Goal: Transaction & Acquisition: Purchase product/service

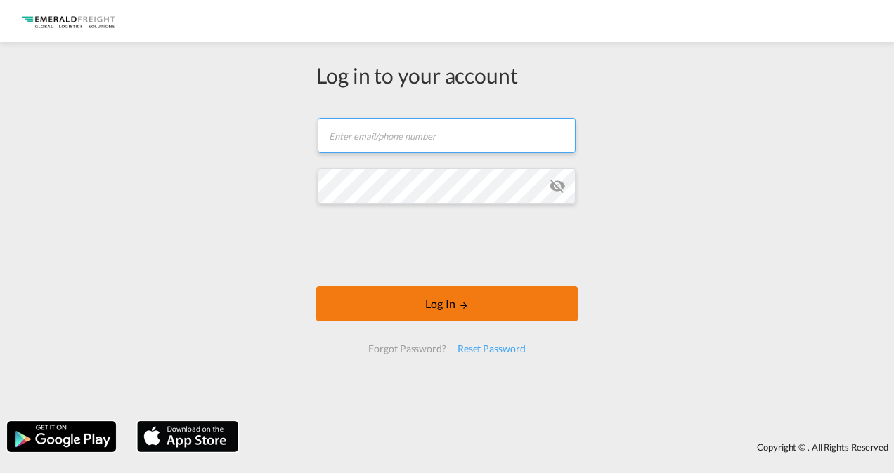
type input "[EMAIL_ADDRESS][DOMAIN_NAME]"
click at [450, 307] on button "Log In" at bounding box center [446, 304] width 261 height 35
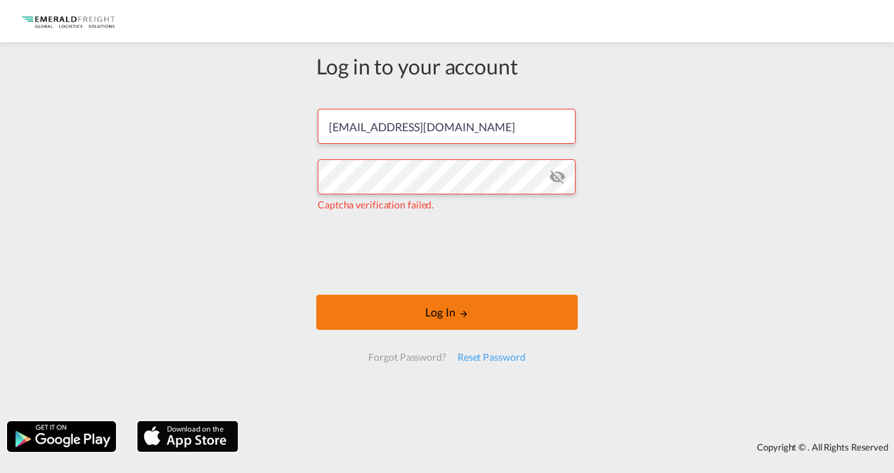
click at [447, 311] on button "Log In" at bounding box center [446, 312] width 261 height 35
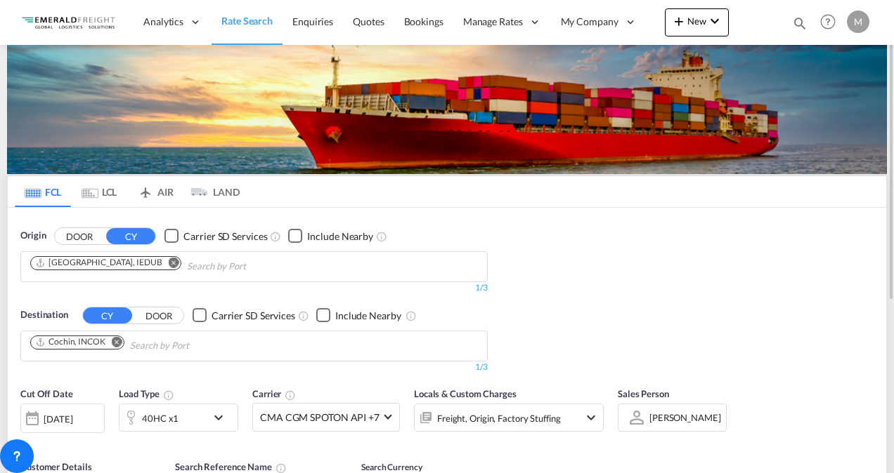
click at [119, 340] on md-icon "Remove" at bounding box center [117, 341] width 11 height 11
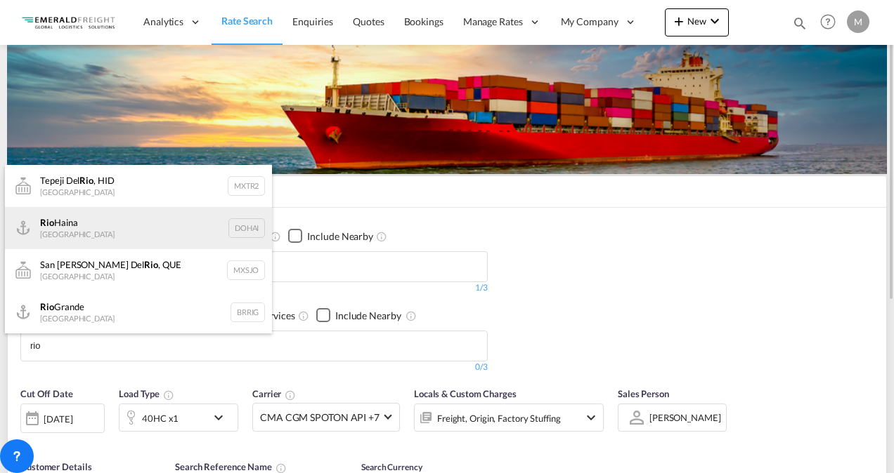
type input "rio"
click at [62, 221] on div "Rio Haina Dominican Republic DOHAI" at bounding box center [138, 228] width 267 height 42
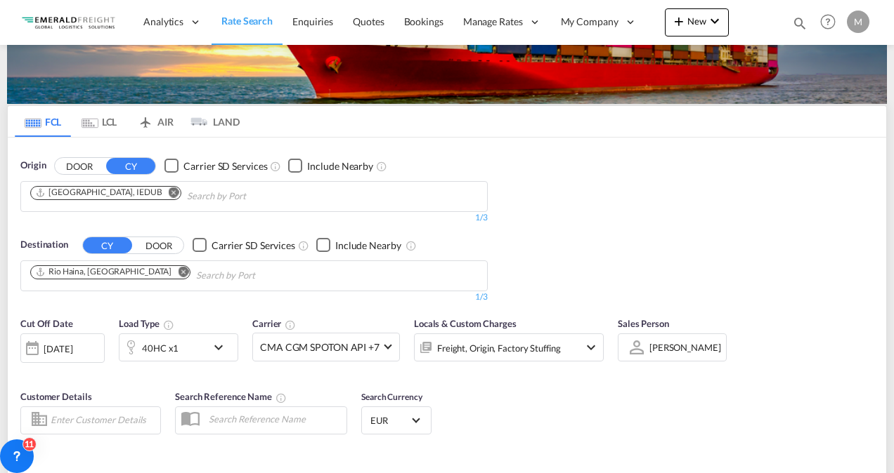
scroll to position [140, 0]
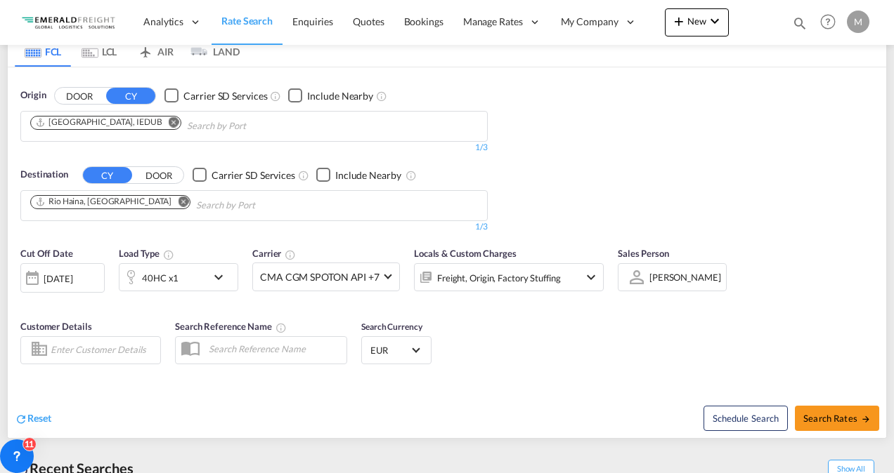
click at [185, 275] on div "40HC x1" at bounding box center [162, 277] width 87 height 28
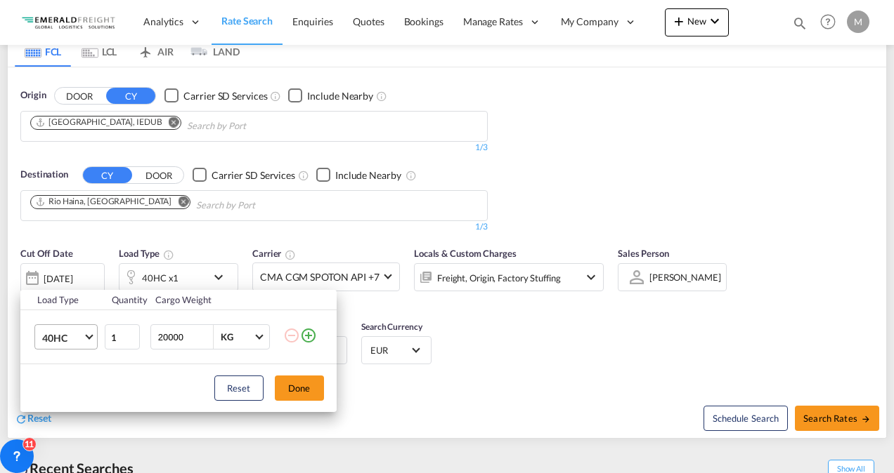
click at [91, 338] on md-select-value "40HC" at bounding box center [69, 337] width 56 height 24
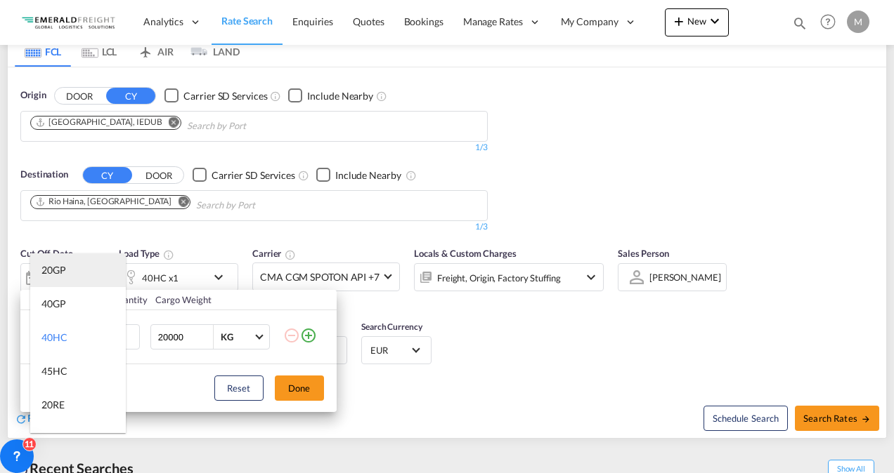
click at [63, 267] on div "20GP" at bounding box center [53, 270] width 25 height 14
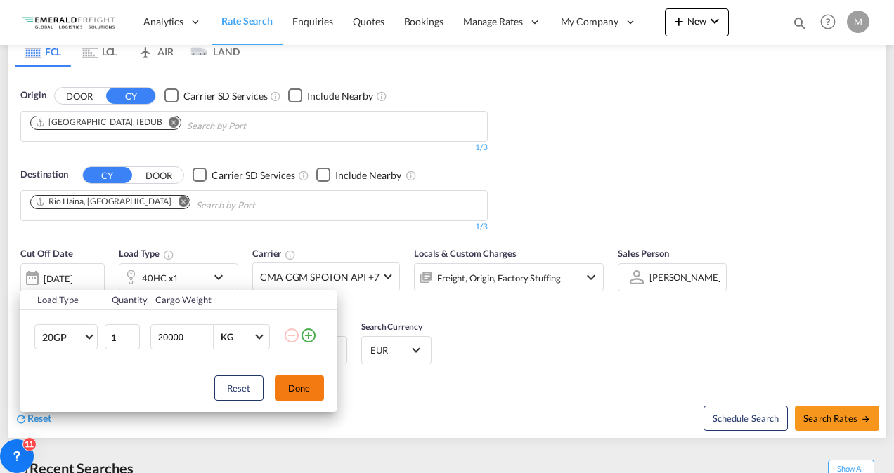
click at [296, 390] on button "Done" at bounding box center [299, 388] width 49 height 25
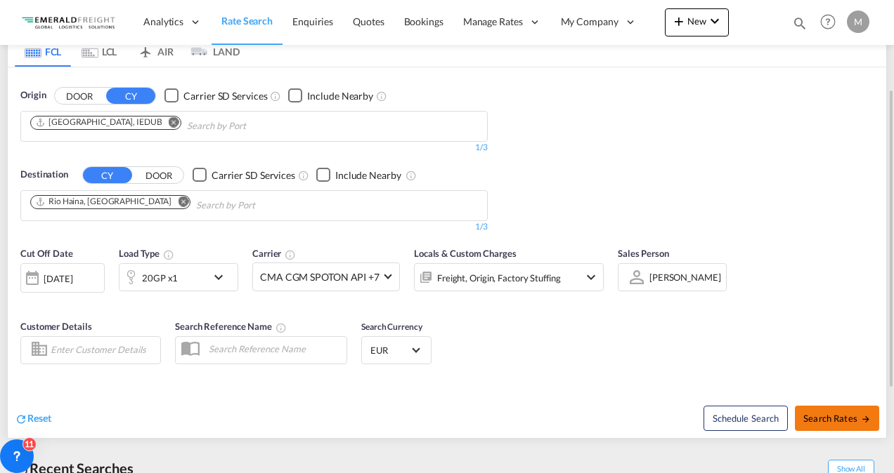
click at [851, 420] on span "Search Rates" at bounding box center [836, 418] width 67 height 11
type input "IEDUB to DOHAI / 5 Sep 2025"
